Goal: Transaction & Acquisition: Book appointment/travel/reservation

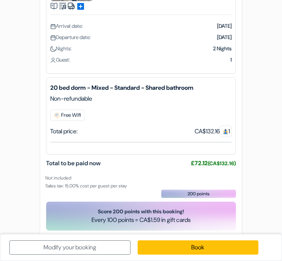
scroll to position [76, 0]
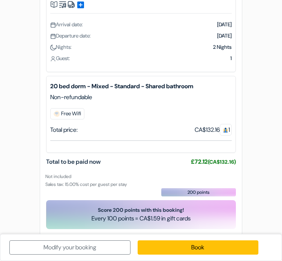
drag, startPoint x: 215, startPoint y: 163, endPoint x: 235, endPoint y: 166, distance: 19.7
click at [235, 166] on div "Total to be paid now €82.87 (CA$132.16) (CA$132.16) Not included" at bounding box center [141, 172] width 190 height 31
click at [228, 162] on small "(CA$132.16)" at bounding box center [222, 161] width 28 height 7
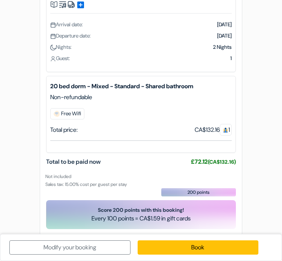
click at [220, 172] on li "Not included Sales tax: 15.00% cost per guest per stay" at bounding box center [140, 180] width 190 height 16
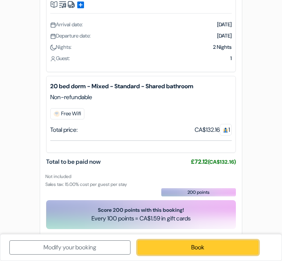
click at [187, 246] on link "Book" at bounding box center [198, 247] width 121 height 14
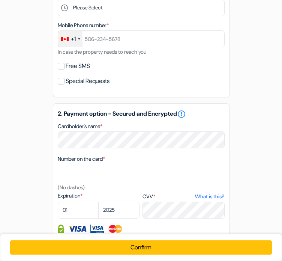
scroll to position [409, 0]
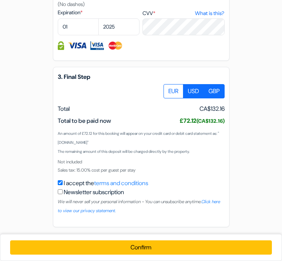
click at [193, 95] on label "USD" at bounding box center [193, 91] width 21 height 14
click at [169, 89] on input "USD" at bounding box center [166, 86] width 5 height 5
radio input "true"
drag, startPoint x: 88, startPoint y: 131, endPoint x: 110, endPoint y: 136, distance: 22.2
click at [110, 136] on small "An amount of US$95.95 for this booking will appear on your credit card or debit…" at bounding box center [140, 138] width 165 height 14
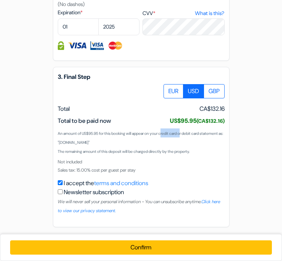
click at [110, 136] on small "An amount of US$95.95 for this booking will appear on your credit card or debit…" at bounding box center [140, 138] width 165 height 14
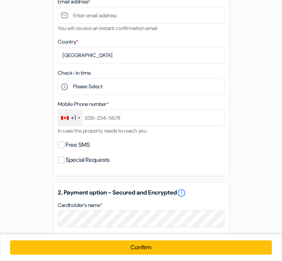
scroll to position [0, 0]
